Goal: Transaction & Acquisition: Purchase product/service

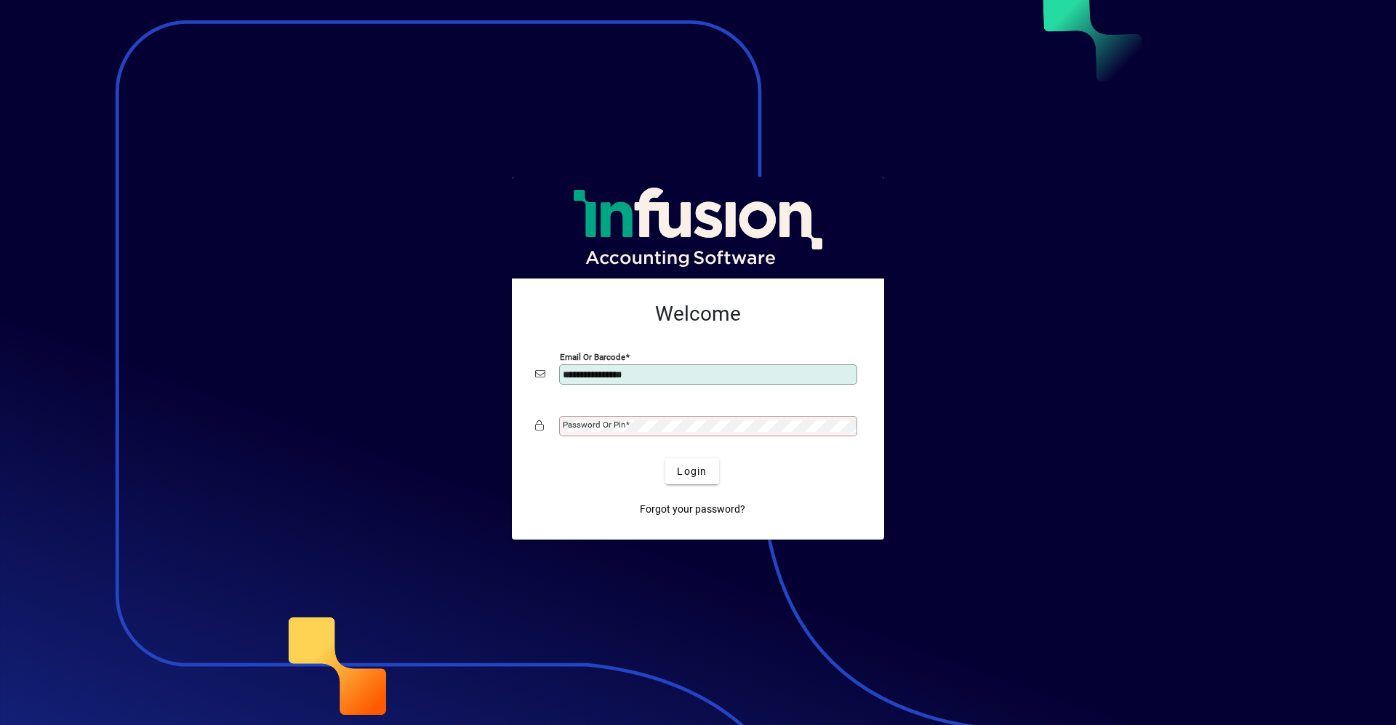
type input "**********"
click at [665, 458] on button "Login" at bounding box center [691, 471] width 53 height 26
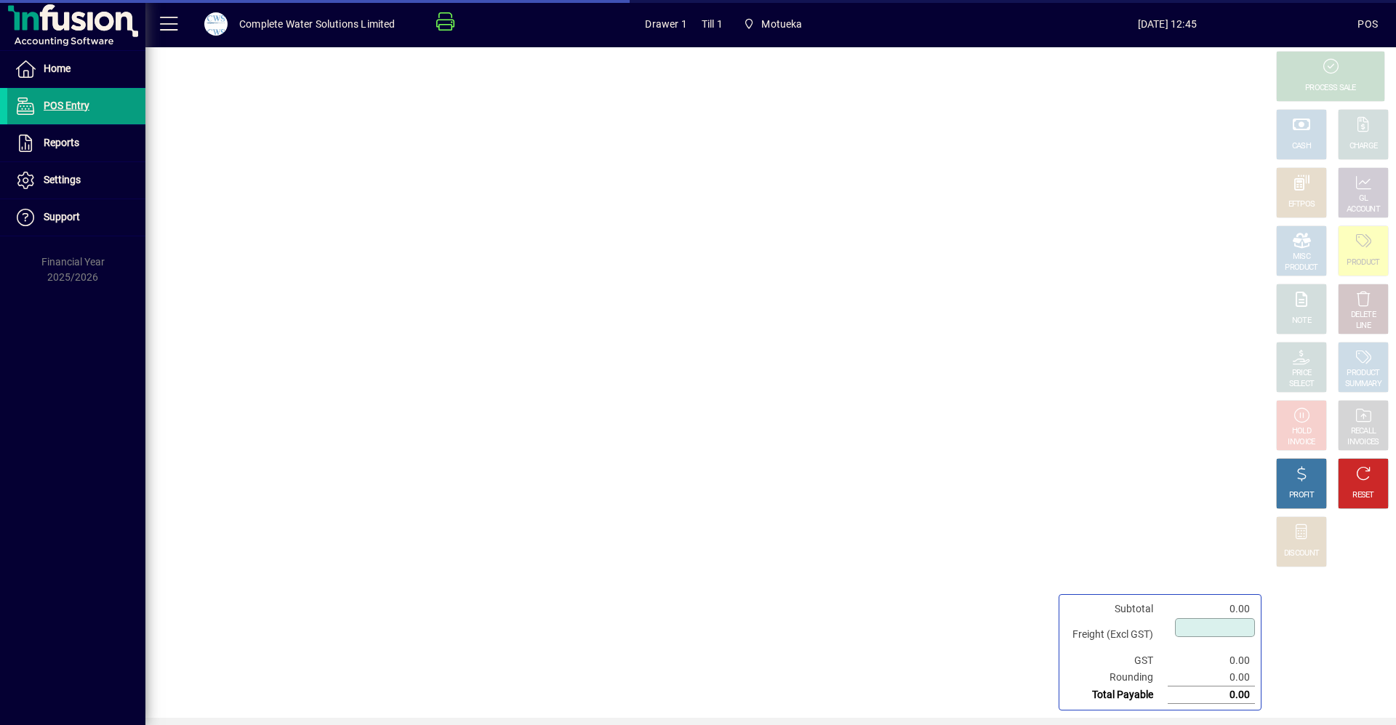
type input "****"
